Goal: Task Accomplishment & Management: Manage account settings

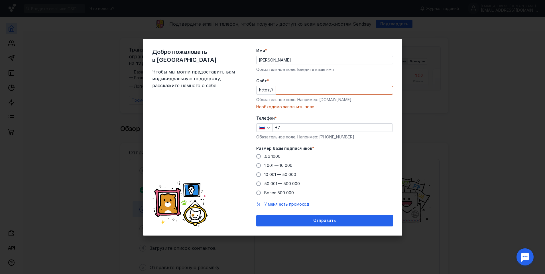
click at [287, 88] on input "Cайт *" at bounding box center [334, 90] width 117 height 8
paste input "[DOMAIN_NAME]"
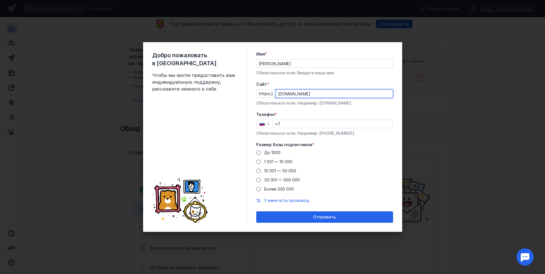
type input "[DOMAIN_NAME]"
click at [296, 126] on input "+7" at bounding box center [333, 124] width 120 height 8
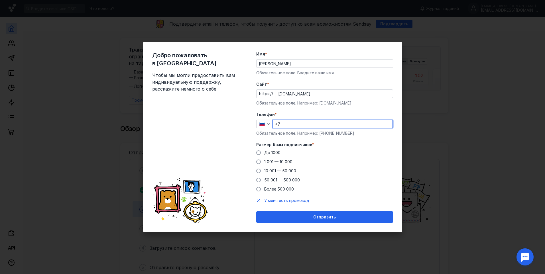
type input "[PHONE_NUMBER]"
click at [259, 152] on span at bounding box center [258, 153] width 5 height 5
click at [0, 0] on input "До 1000" at bounding box center [0, 0] width 0 height 0
click at [298, 210] on form "Имя * [PERSON_NAME] Обязательное поле. Введите ваше имя [PERSON_NAME] * https:/…" at bounding box center [324, 137] width 137 height 172
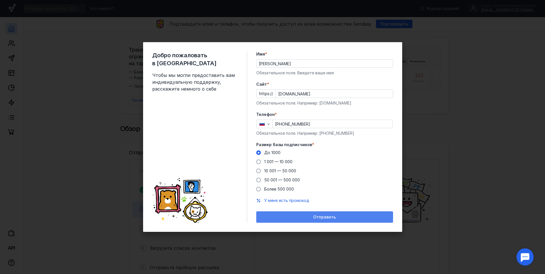
click at [303, 216] on div "Отправить" at bounding box center [324, 217] width 131 height 5
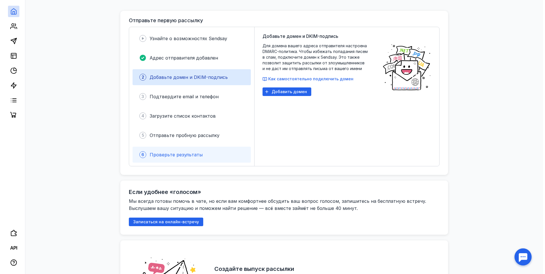
scroll to position [143, 0]
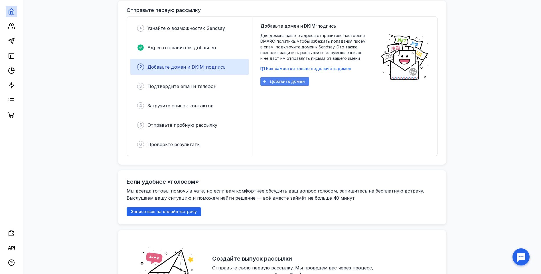
click at [280, 81] on span "Добавить домен" at bounding box center [286, 81] width 35 height 5
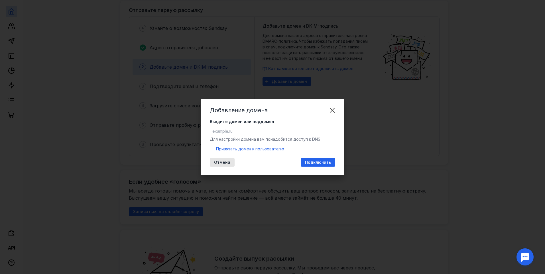
click at [251, 126] on div "Введите домен или поддомен" at bounding box center [272, 127] width 125 height 17
click at [252, 129] on input "Введите домен или поддомен" at bounding box center [272, 131] width 125 height 8
paste input "[DOMAIN_NAME]"
type input "[DOMAIN_NAME]"
click at [311, 161] on span "Подключить" at bounding box center [318, 162] width 26 height 5
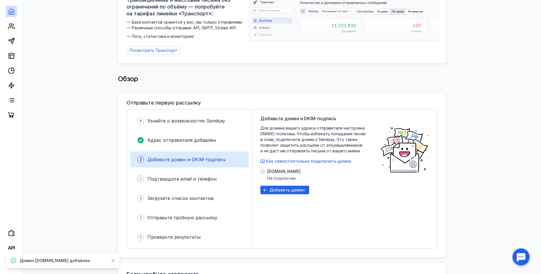
scroll to position [57, 0]
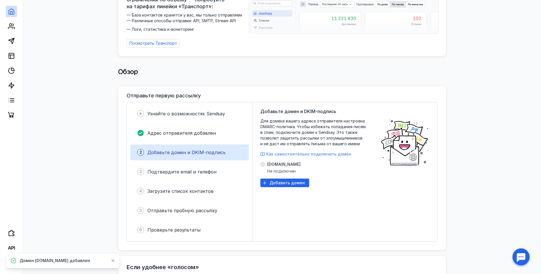
click at [295, 152] on span "Как самостоятельно подключить домен" at bounding box center [308, 154] width 85 height 5
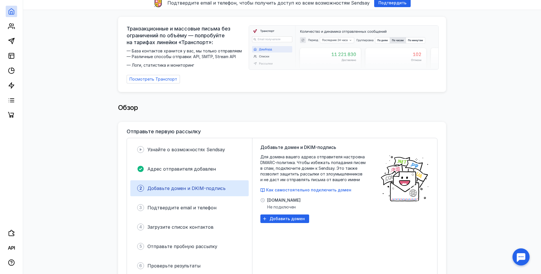
scroll to position [0, 0]
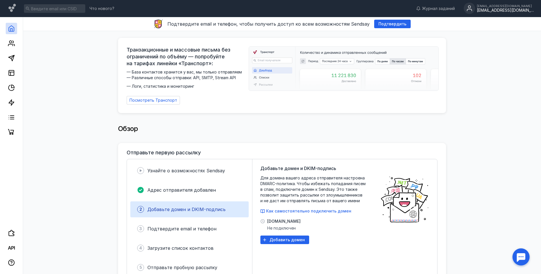
click at [489, 6] on div "[EMAIL_ADDRESS][DOMAIN_NAME]" at bounding box center [505, 5] width 57 height 3
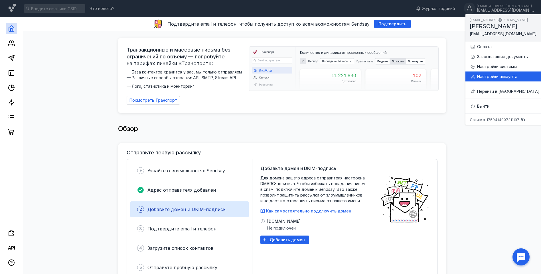
click at [488, 75] on div "Настройки аккаунта" at bounding box center [508, 77] width 62 height 6
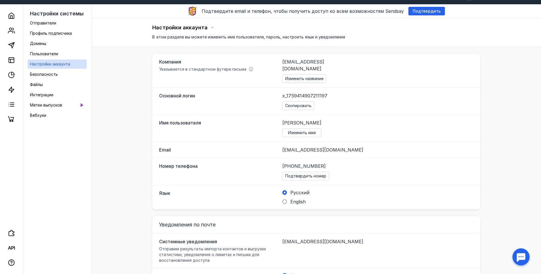
scroll to position [7, 0]
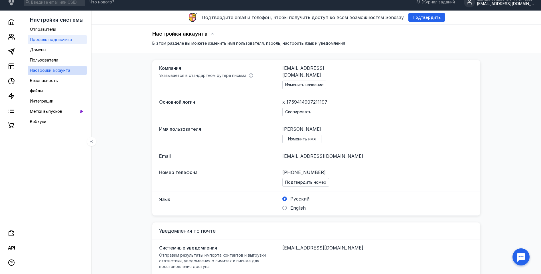
click at [62, 41] on span "Профиль подписчика" at bounding box center [51, 39] width 42 height 5
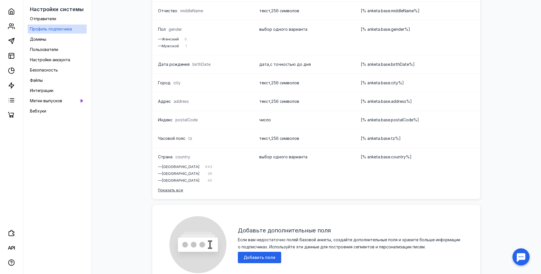
scroll to position [99, 0]
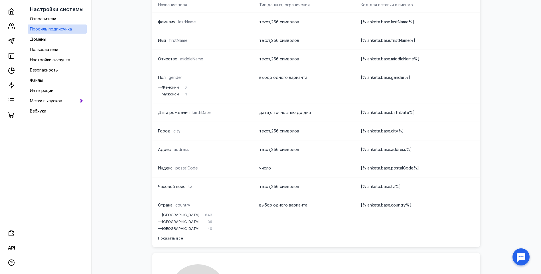
click at [527, 261] on div at bounding box center [521, 257] width 18 height 18
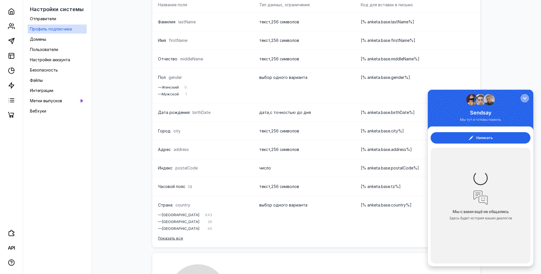
scroll to position [0, 0]
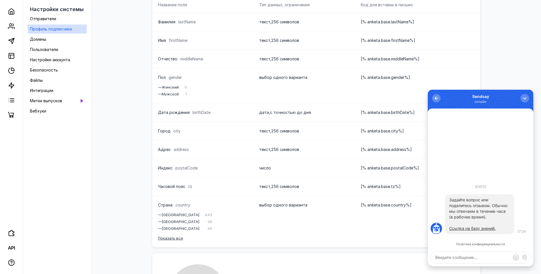
click at [443, 256] on textarea at bounding box center [480, 257] width 99 height 11
type textarea "удалить аккаунт"
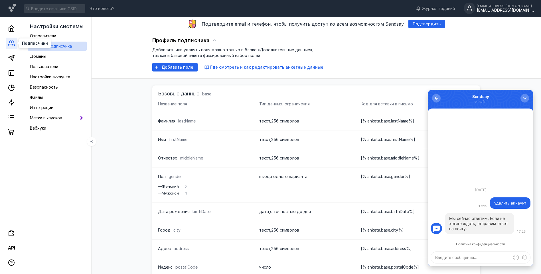
click at [11, 42] on circle at bounding box center [10, 42] width 2 height 2
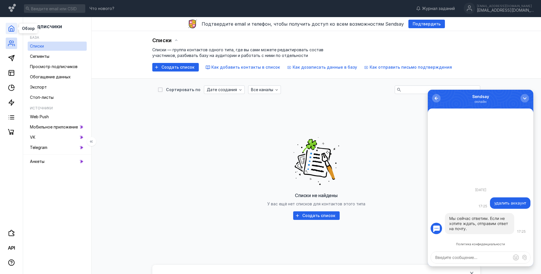
click at [13, 30] on icon at bounding box center [11, 28] width 7 height 7
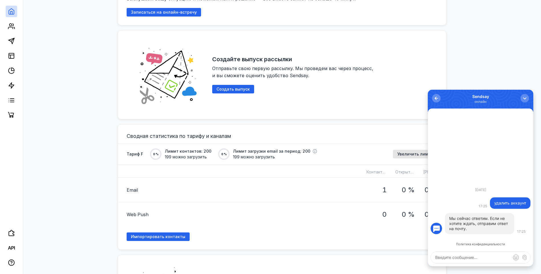
scroll to position [428, 0]
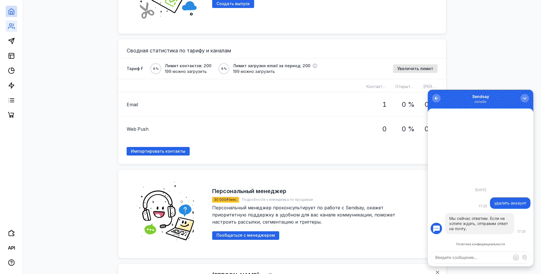
click at [9, 31] on link at bounding box center [11, 26] width 11 height 11
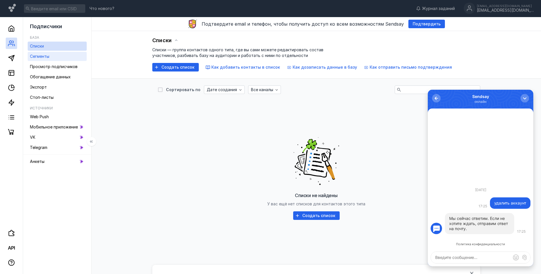
click at [47, 60] on link "Сегменты" at bounding box center [57, 56] width 59 height 9
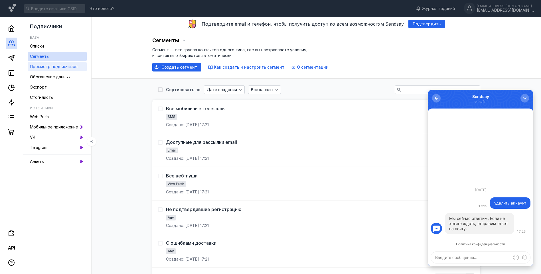
click at [52, 71] on link "Просмотр подписчиков" at bounding box center [57, 66] width 59 height 9
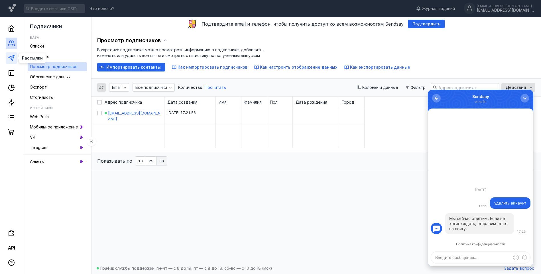
click at [9, 57] on polygon at bounding box center [12, 58] width 6 height 6
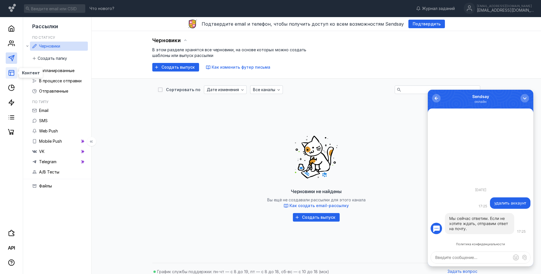
click at [11, 73] on line at bounding box center [11, 73] width 0 height 3
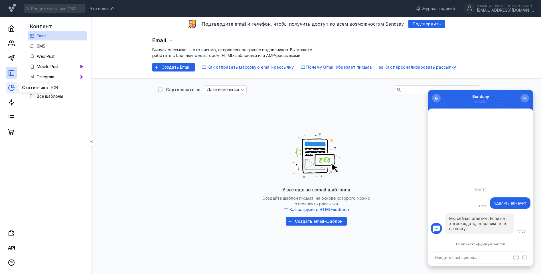
click at [11, 88] on icon at bounding box center [11, 87] width 7 height 7
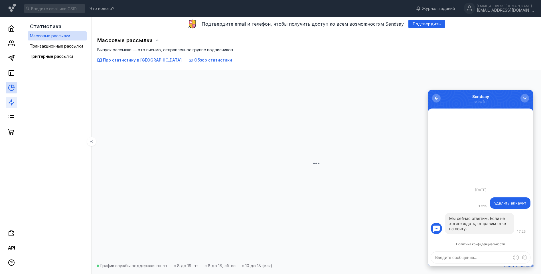
click at [11, 101] on polygon at bounding box center [11, 103] width 5 height 6
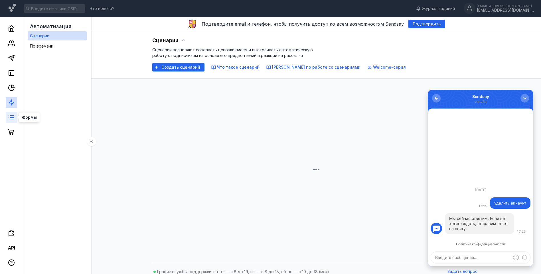
click at [11, 117] on icon at bounding box center [11, 117] width 7 height 7
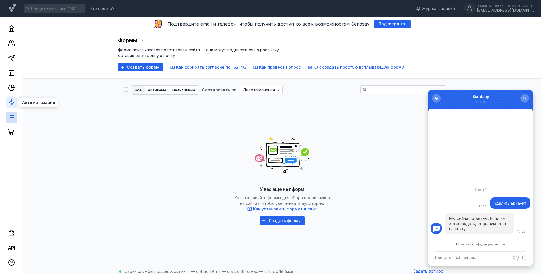
click at [14, 103] on icon at bounding box center [11, 102] width 7 height 7
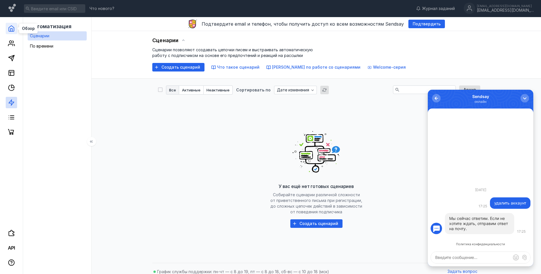
click at [12, 31] on icon at bounding box center [11, 29] width 5 height 6
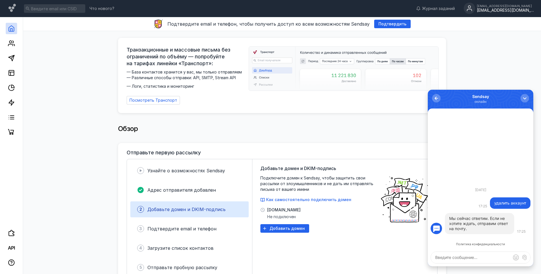
click at [495, 8] on div "[EMAIL_ADDRESS][DOMAIN_NAME]" at bounding box center [505, 10] width 57 height 5
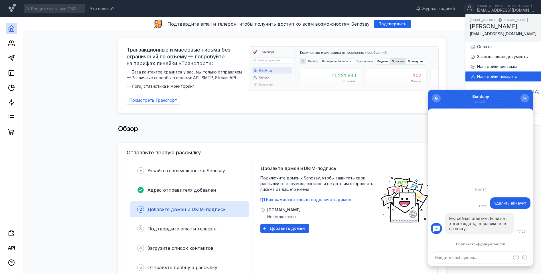
click at [490, 74] on div "Настройки аккаунта" at bounding box center [508, 77] width 62 height 6
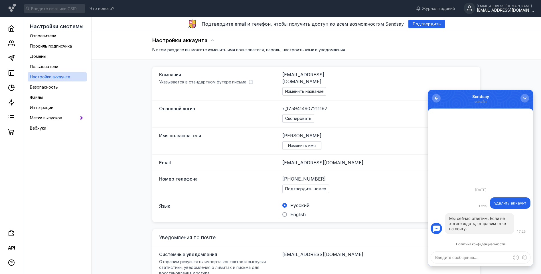
click at [388, 101] on div "Основной логин x_1759414907211197 Скопировать" at bounding box center [316, 114] width 328 height 27
click at [492, 78] on div "Настройки аккаунта В этом разделе вы можете изменить имя пользователя, пароль, …" at bounding box center [316, 192] width 438 height 322
click at [204, 38] on span "Настройки аккаунта" at bounding box center [180, 40] width 56 height 6
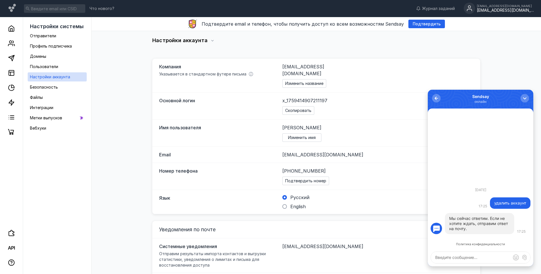
click at [204, 38] on span "Настройки аккаунта" at bounding box center [180, 40] width 56 height 6
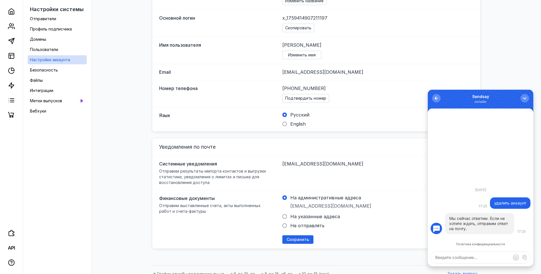
scroll to position [92, 0]
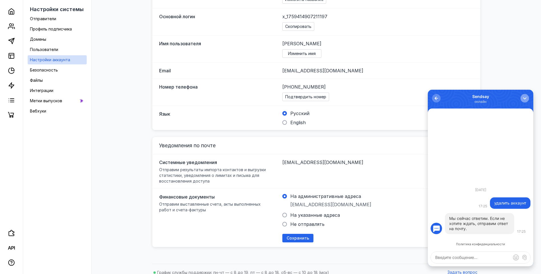
click at [522, 98] on button "button" at bounding box center [524, 98] width 9 height 9
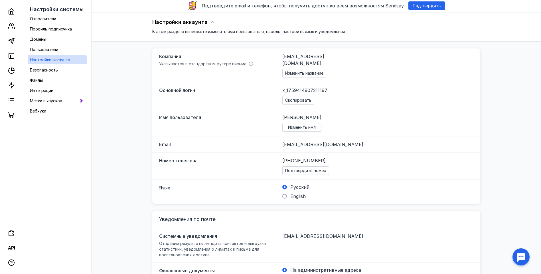
scroll to position [0, 0]
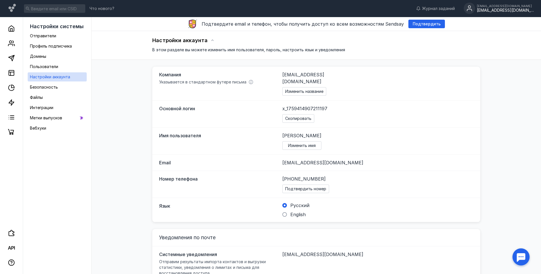
click at [509, 8] on div "[EMAIL_ADDRESS][DOMAIN_NAME]" at bounding box center [505, 5] width 57 height 3
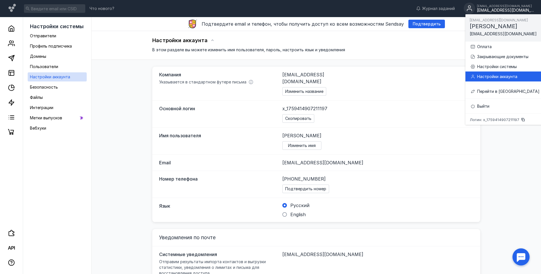
click at [494, 74] on div "Настройки аккаунта" at bounding box center [508, 77] width 62 height 6
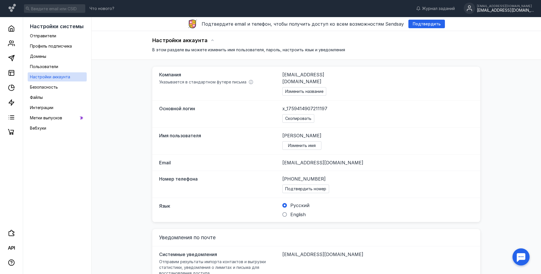
click at [504, 9] on div "[EMAIL_ADDRESS][DOMAIN_NAME]" at bounding box center [505, 10] width 57 height 5
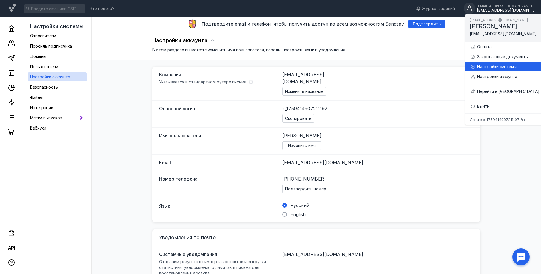
click at [503, 69] on div "Настройки системы" at bounding box center [508, 67] width 62 height 6
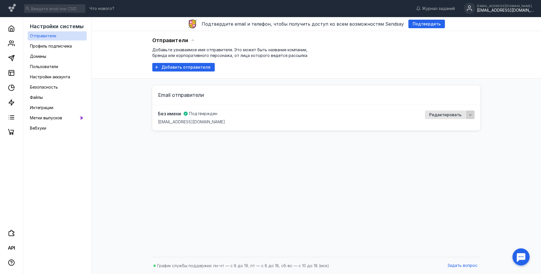
click at [471, 116] on icon "button" at bounding box center [470, 115] width 5 height 5
click at [467, 124] on span "ить" at bounding box center [467, 126] width 7 height 6
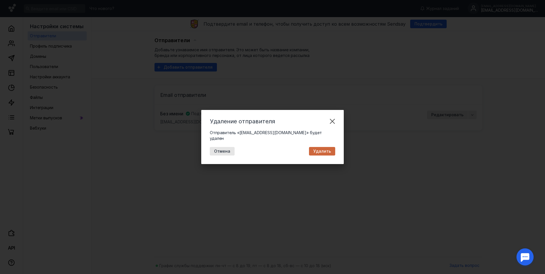
click at [321, 149] on span "Удалить" at bounding box center [322, 151] width 18 height 5
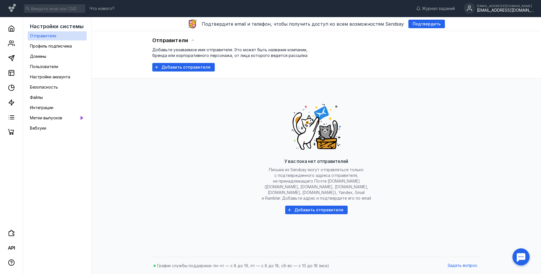
click at [510, 11] on div "[EMAIL_ADDRESS][DOMAIN_NAME]" at bounding box center [505, 10] width 57 height 5
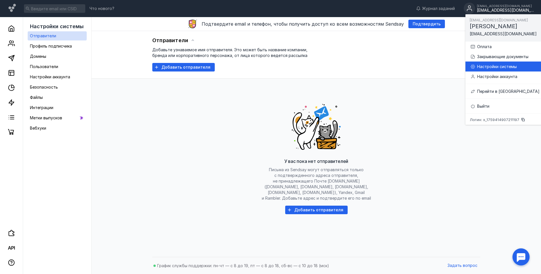
click at [483, 67] on div "Настройки системы" at bounding box center [508, 67] width 62 height 6
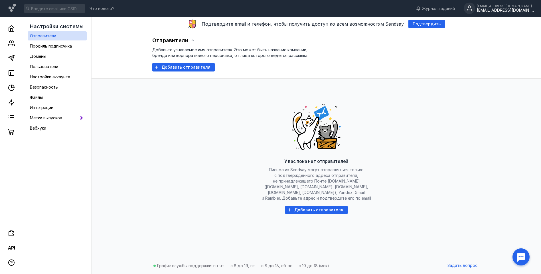
click at [512, 0] on div "Что нового? Журнал заданий [EMAIL_ADDRESS][DOMAIN_NAME] [EMAIL_ADDRESS][DOMAIN_…" at bounding box center [270, 8] width 541 height 17
click at [511, 5] on div "[EMAIL_ADDRESS][DOMAIN_NAME]" at bounding box center [505, 5] width 57 height 3
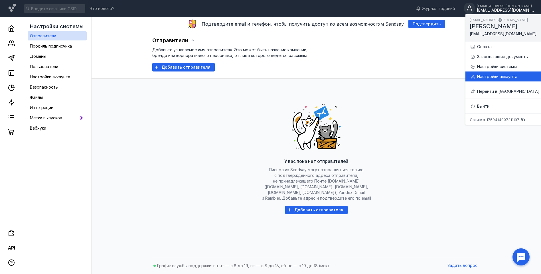
click at [495, 76] on div "Настройки аккаунта" at bounding box center [508, 77] width 62 height 6
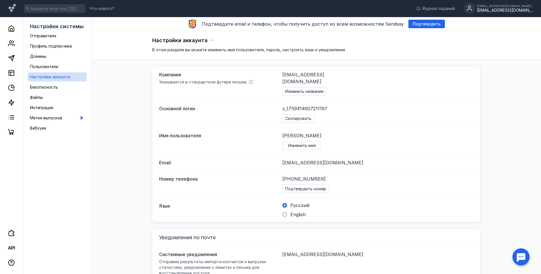
click at [199, 74] on span "Компания" at bounding box center [216, 74] width 114 height 7
click at [212, 48] on span "В этом разделе вы можете изменить имя пользователя, пароль, настроить язык и ув…" at bounding box center [248, 49] width 193 height 5
click at [228, 48] on span "В этом разделе вы можете изменить имя пользователя, пароль, настроить язык и ув…" at bounding box center [248, 49] width 193 height 5
click at [59, 90] on link "Безопасность" at bounding box center [57, 87] width 59 height 9
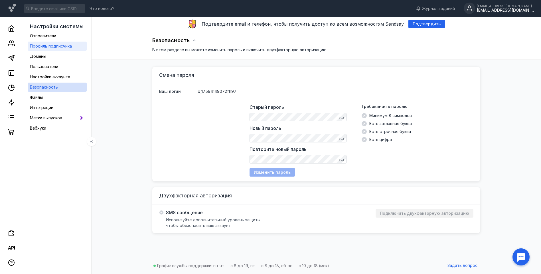
click at [60, 43] on div "Профиль подписчика" at bounding box center [51, 46] width 42 height 7
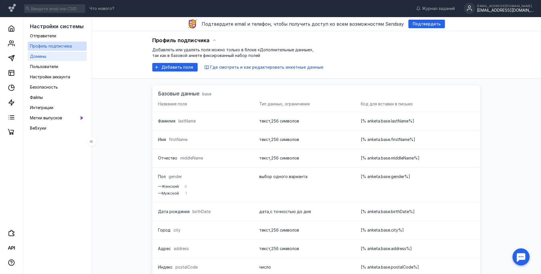
click at [56, 56] on link "Домены" at bounding box center [57, 56] width 59 height 9
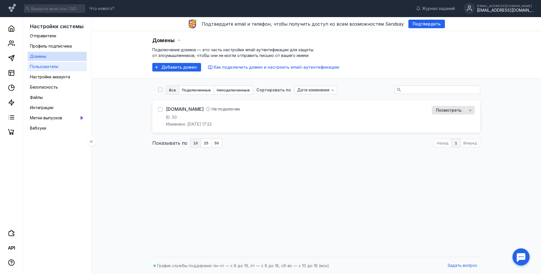
click at [52, 68] on span "Пользователи" at bounding box center [44, 66] width 28 height 5
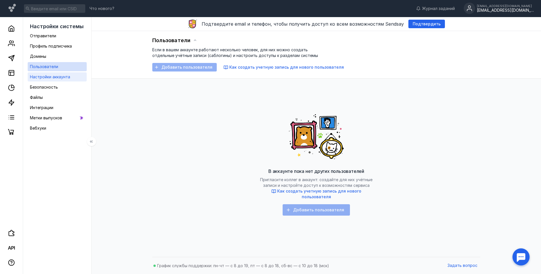
click at [52, 76] on span "Настройки аккаунта" at bounding box center [50, 76] width 40 height 5
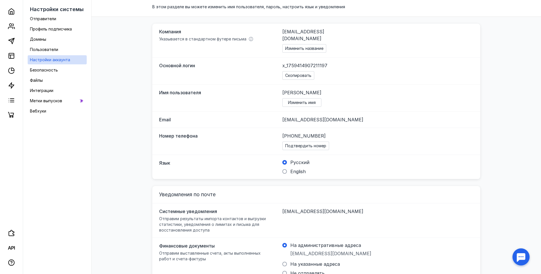
scroll to position [92, 0]
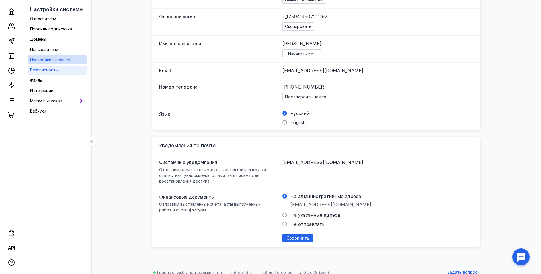
click at [52, 69] on span "Безопасность" at bounding box center [44, 70] width 28 height 5
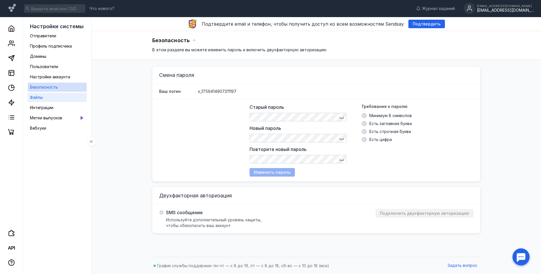
click at [51, 98] on link "Файлы" at bounding box center [57, 97] width 59 height 9
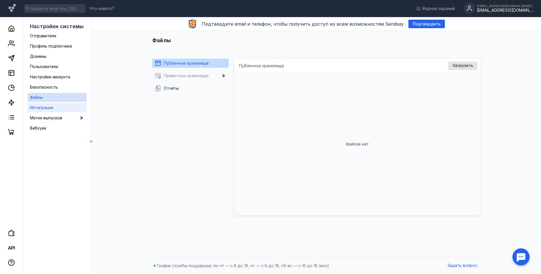
click at [51, 108] on span "Интеграции" at bounding box center [41, 107] width 23 height 5
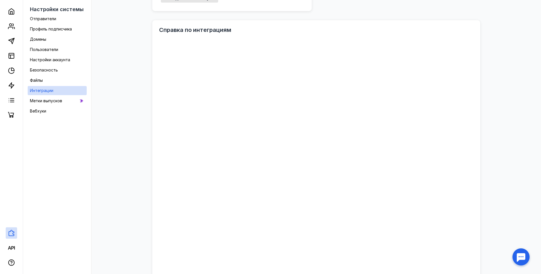
scroll to position [234, 0]
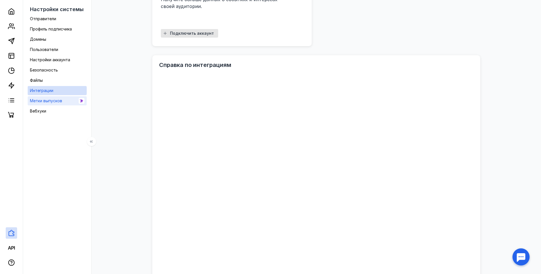
click at [60, 103] on span "Метки выпусков" at bounding box center [46, 100] width 32 height 5
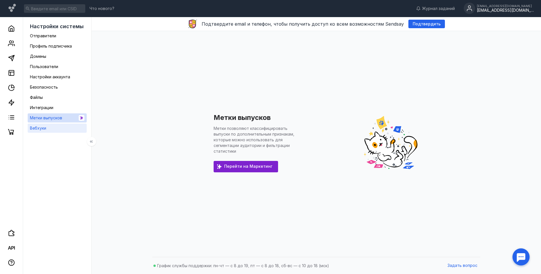
click at [46, 124] on link "Вебхуки" at bounding box center [57, 128] width 59 height 9
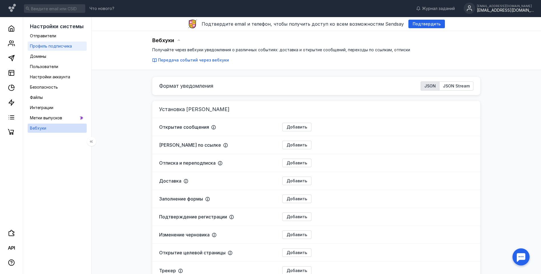
click at [60, 43] on div "Профиль подписчика" at bounding box center [51, 46] width 42 height 7
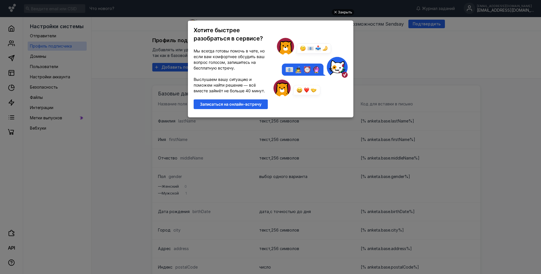
click at [349, 10] on div "Закрыть" at bounding box center [345, 12] width 14 height 6
